Goal: Task Accomplishment & Management: Complete application form

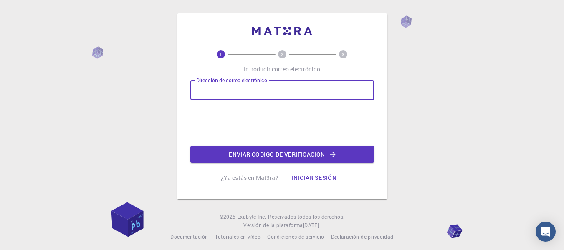
click at [225, 94] on input "Dirección de correo electrónico" at bounding box center [282, 90] width 184 height 20
type input "[EMAIL_ADDRESS][DOMAIN_NAME]"
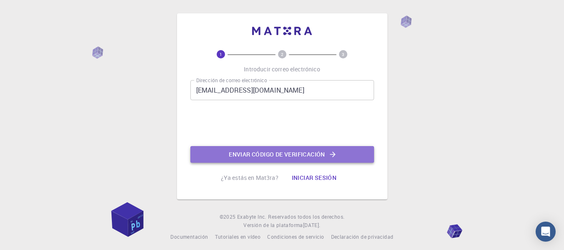
click at [261, 149] on button "Enviar código de verificación" at bounding box center [282, 154] width 184 height 17
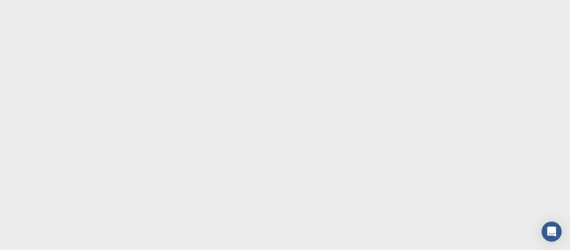
drag, startPoint x: 494, startPoint y: 159, endPoint x: 487, endPoint y: 101, distance: 58.4
click at [487, 101] on body "Texto original Valora esta traducción Tu opinión servirá para ayudar a mejorar …" at bounding box center [285, 125] width 570 height 250
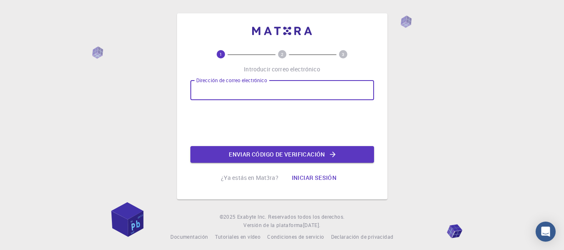
click at [286, 99] on input "Dirección de correo electrónico" at bounding box center [282, 90] width 184 height 20
type input "[EMAIL_ADDRESS][DOMAIN_NAME]"
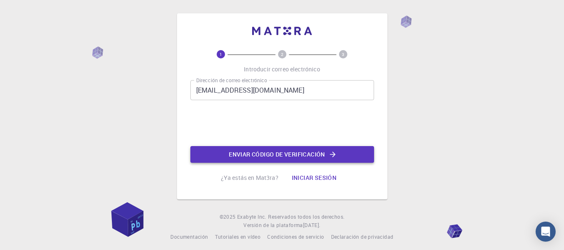
click at [260, 155] on font "Enviar código de verificación" at bounding box center [277, 154] width 96 height 8
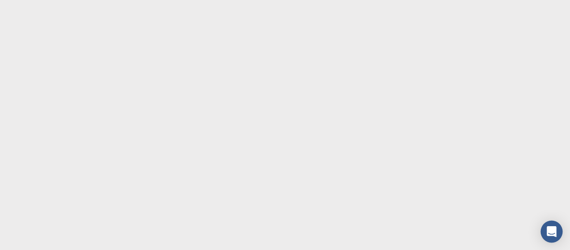
click at [552, 225] on div "Abrir Intercom Messenger" at bounding box center [552, 232] width 22 height 22
